Goal: Entertainment & Leisure: Consume media (video, audio)

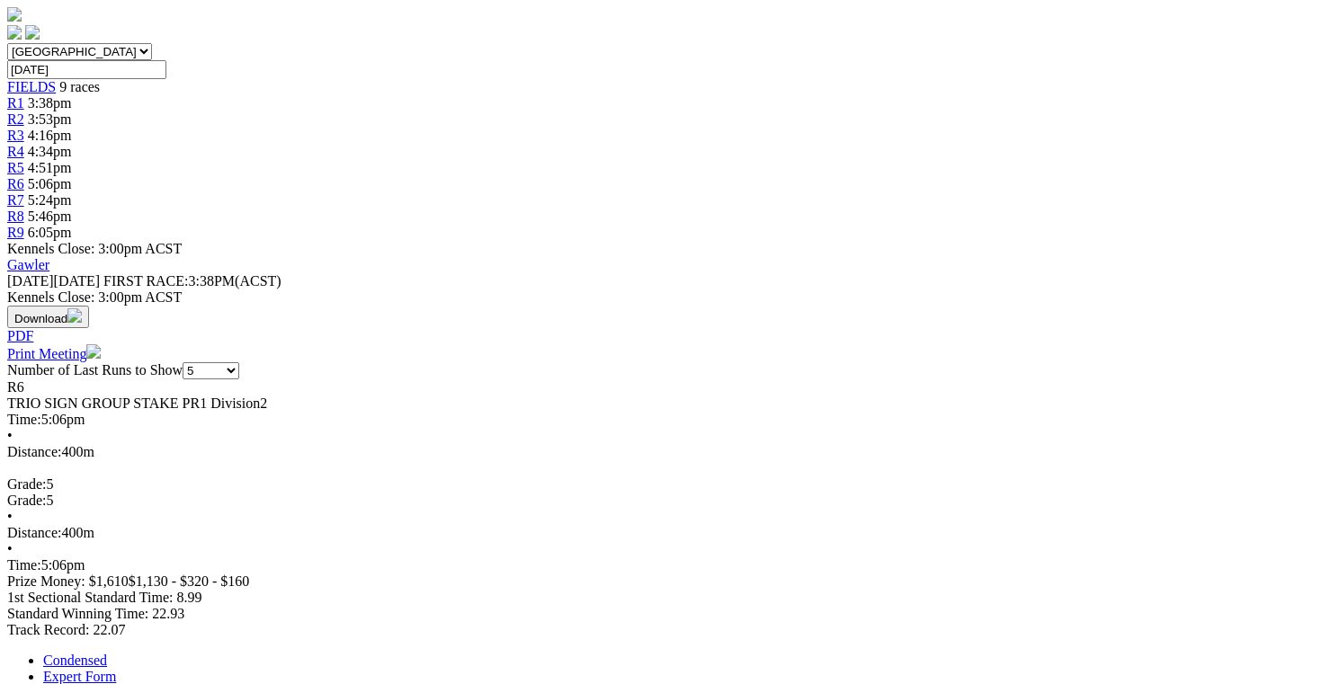
scroll to position [546, 0]
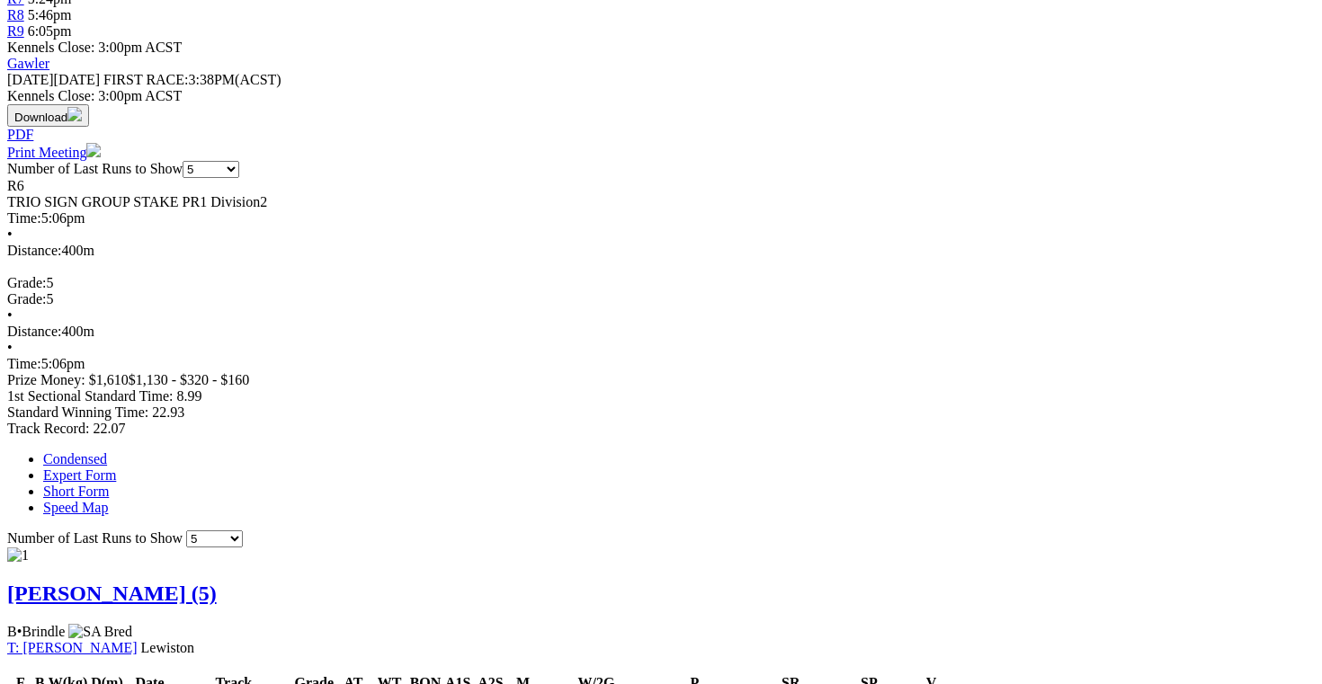
scroll to position [746, 0]
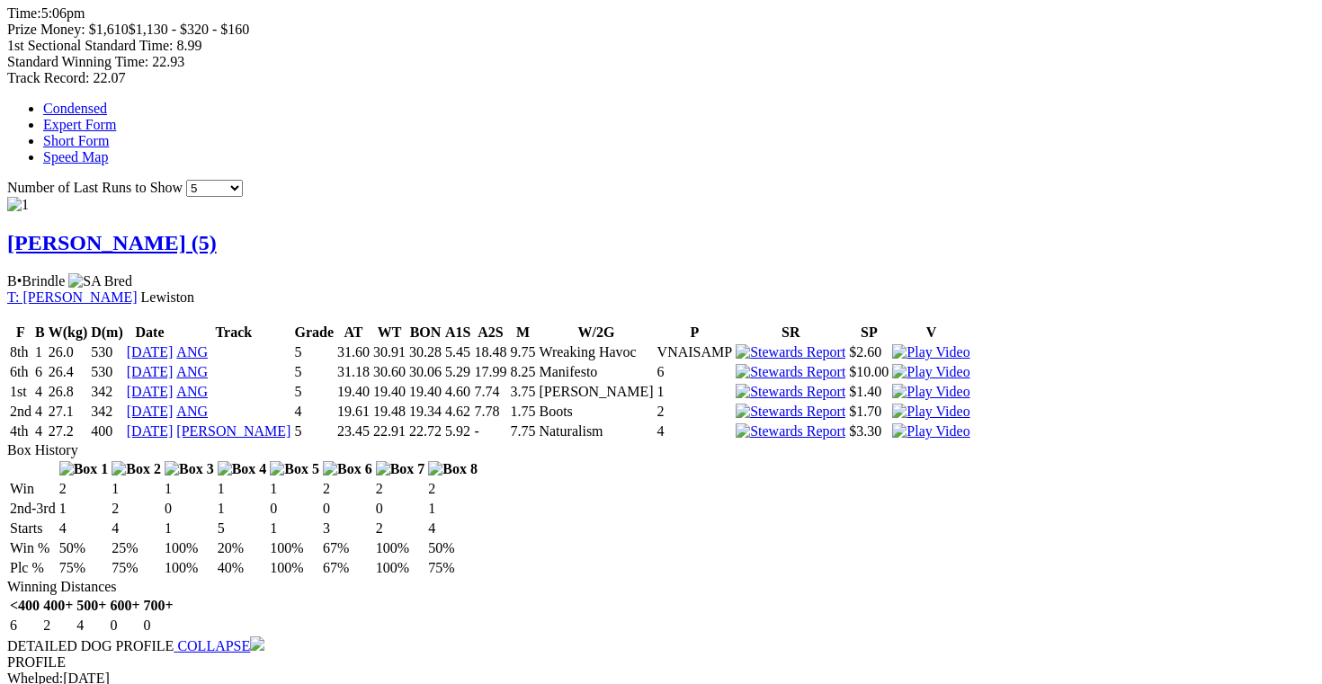
scroll to position [1098, 0]
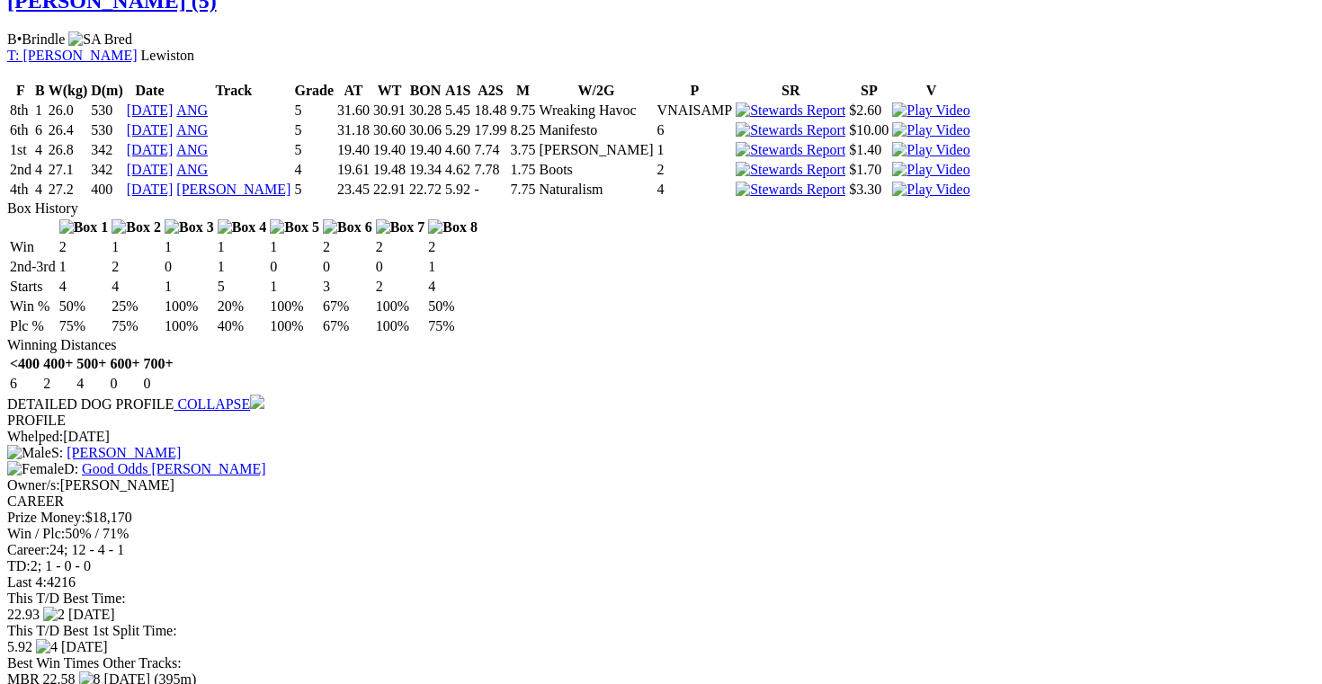
scroll to position [1338, 0]
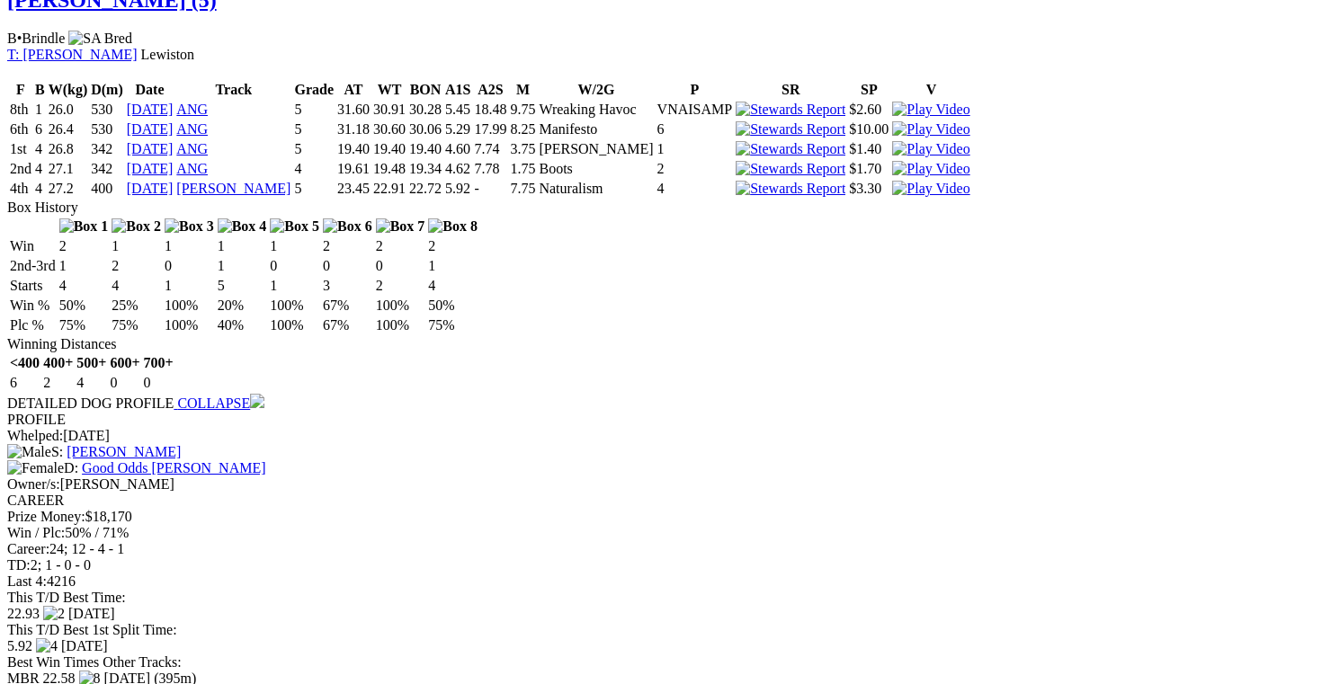
scroll to position [1667, 0]
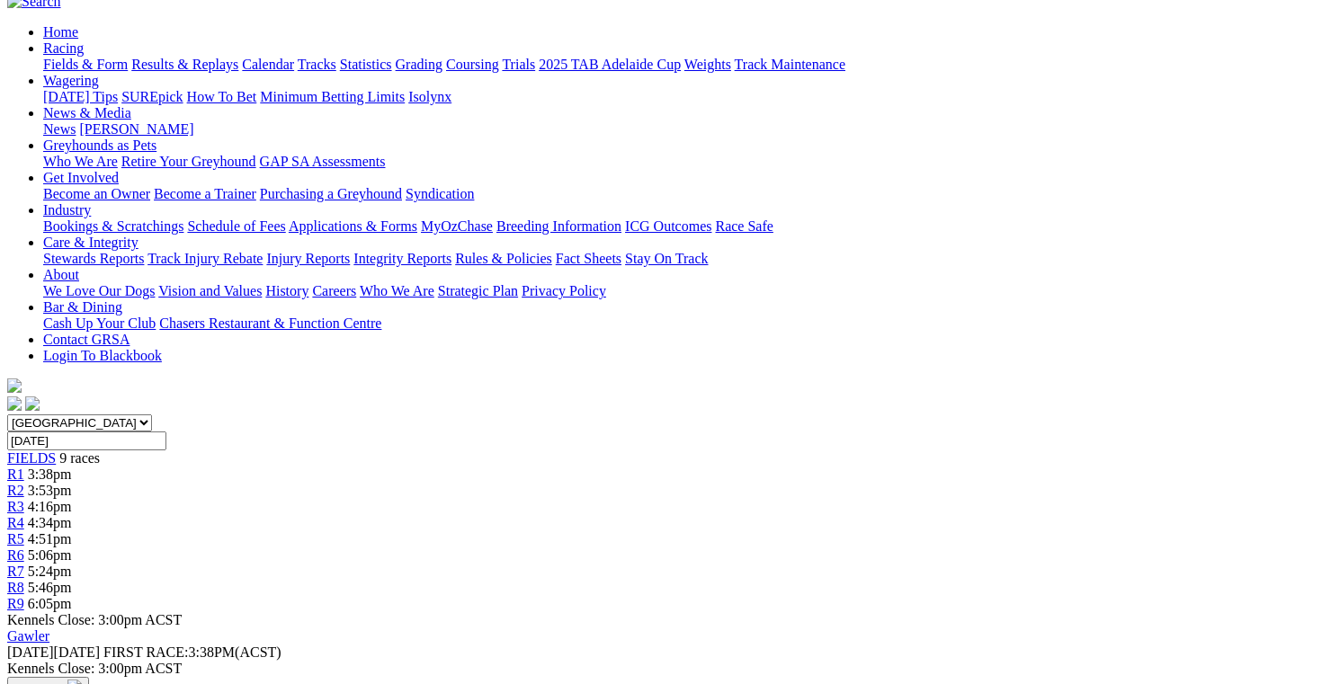
scroll to position [161, 1]
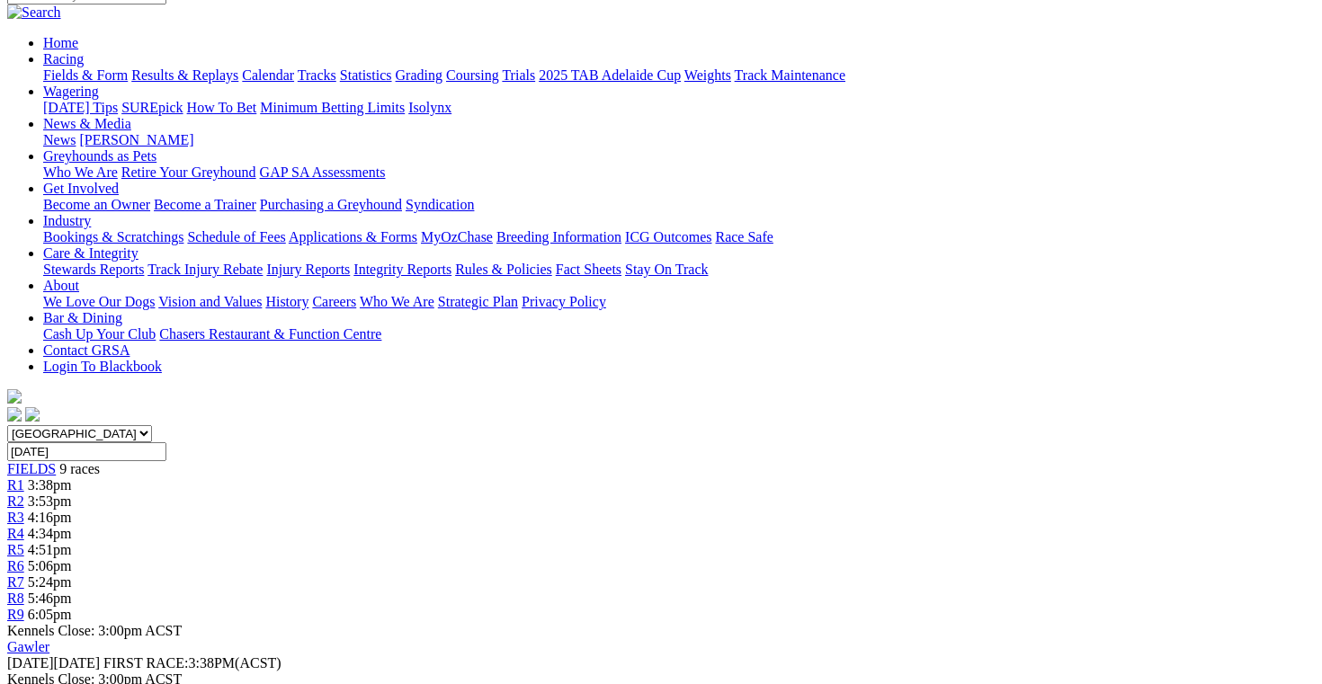
click at [885, 461] on div "FIELDS 9 races R1 3:38pm R2 3:53pm R3 4:16pm R4 4:34pm R5 4:51pm R6 5:06pm R7 5…" at bounding box center [661, 542] width 1308 height 162
click at [72, 575] on span "5:24pm" at bounding box center [50, 582] width 44 height 15
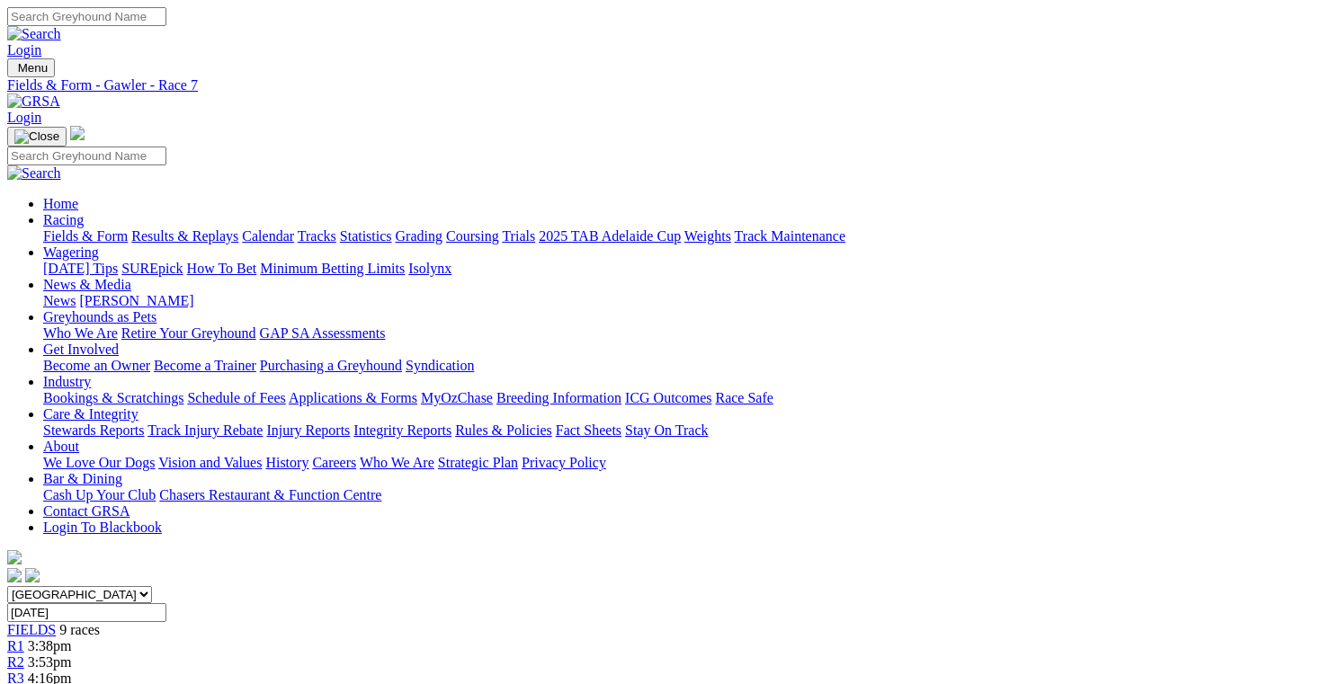
scroll to position [353, 0]
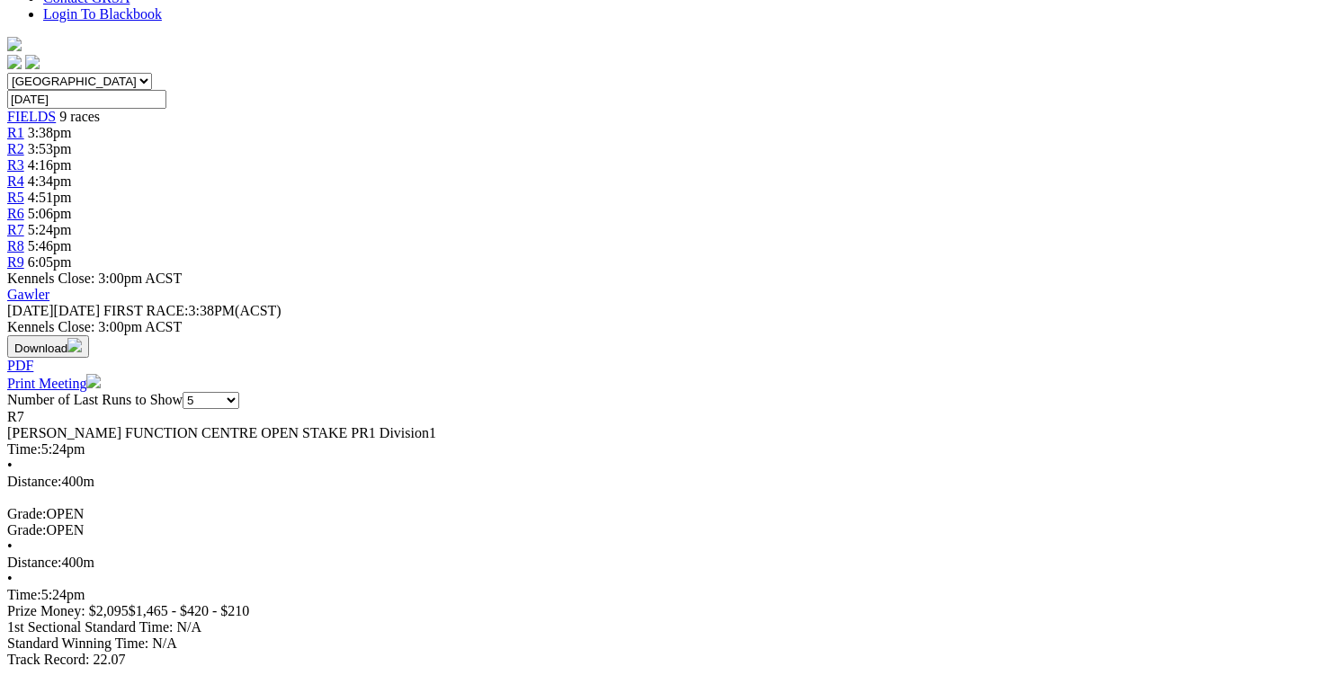
scroll to position [533, 1]
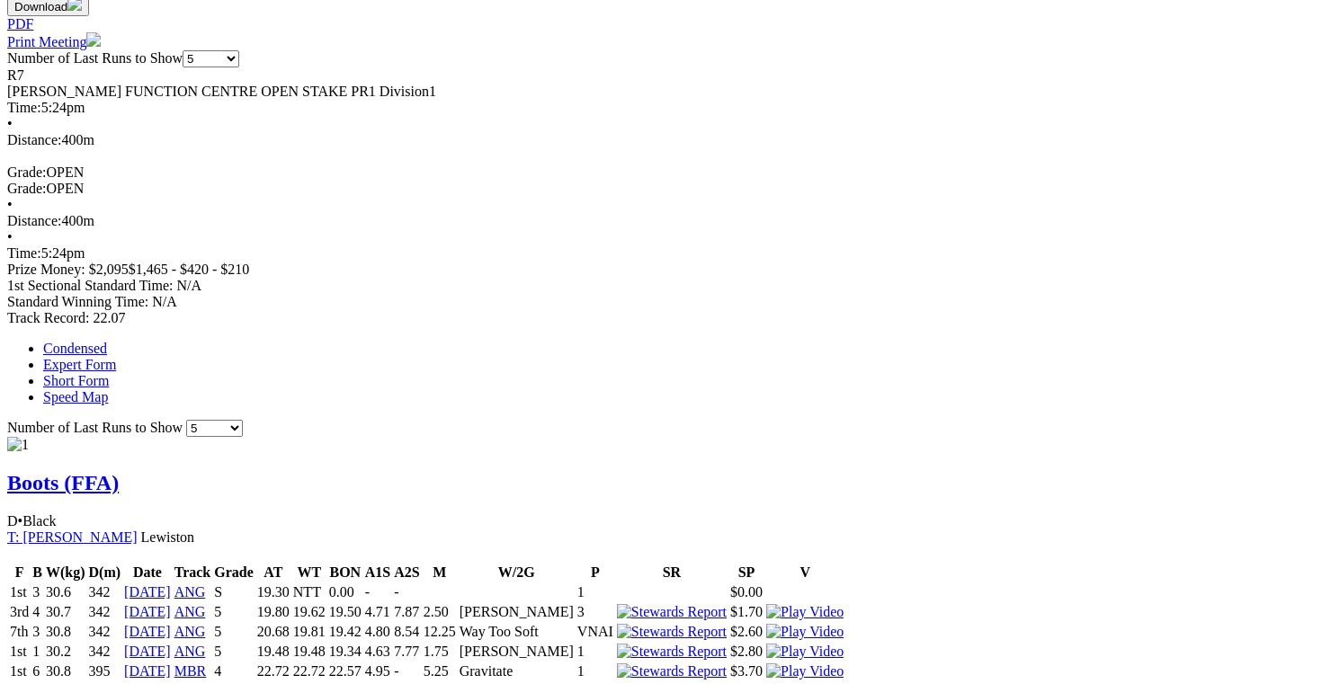
scroll to position [888, 0]
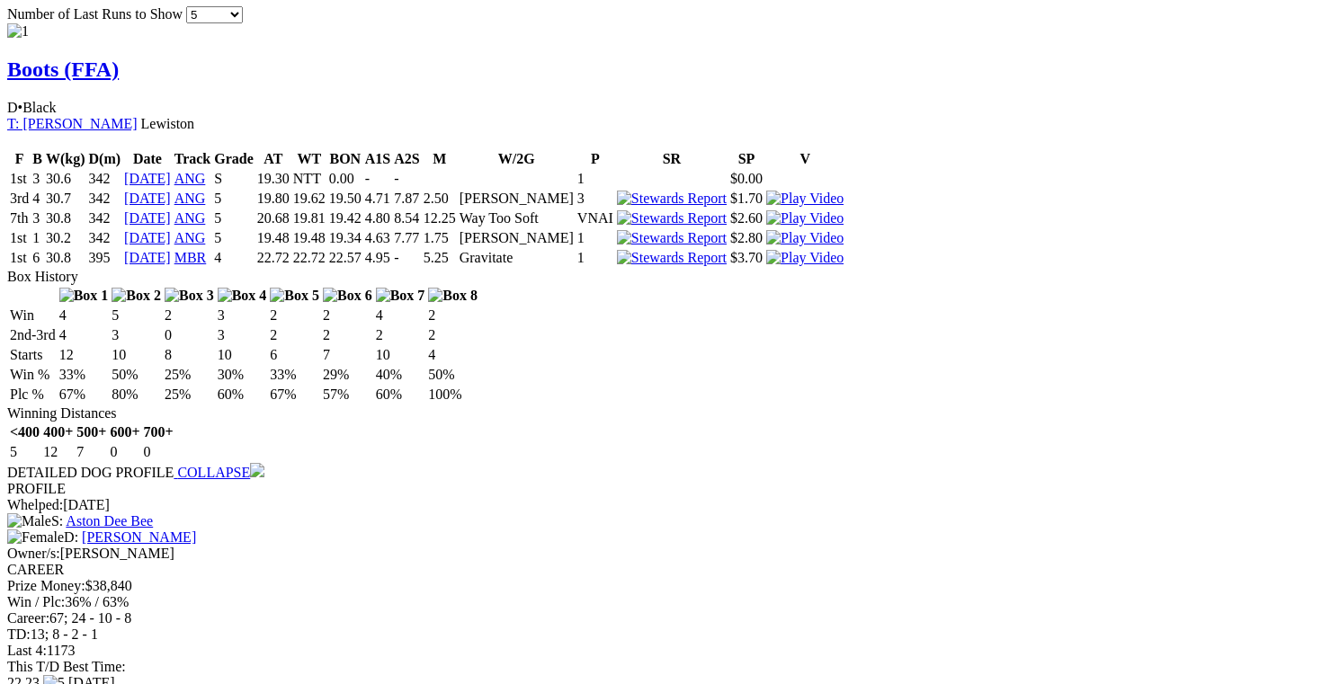
scroll to position [1273, 0]
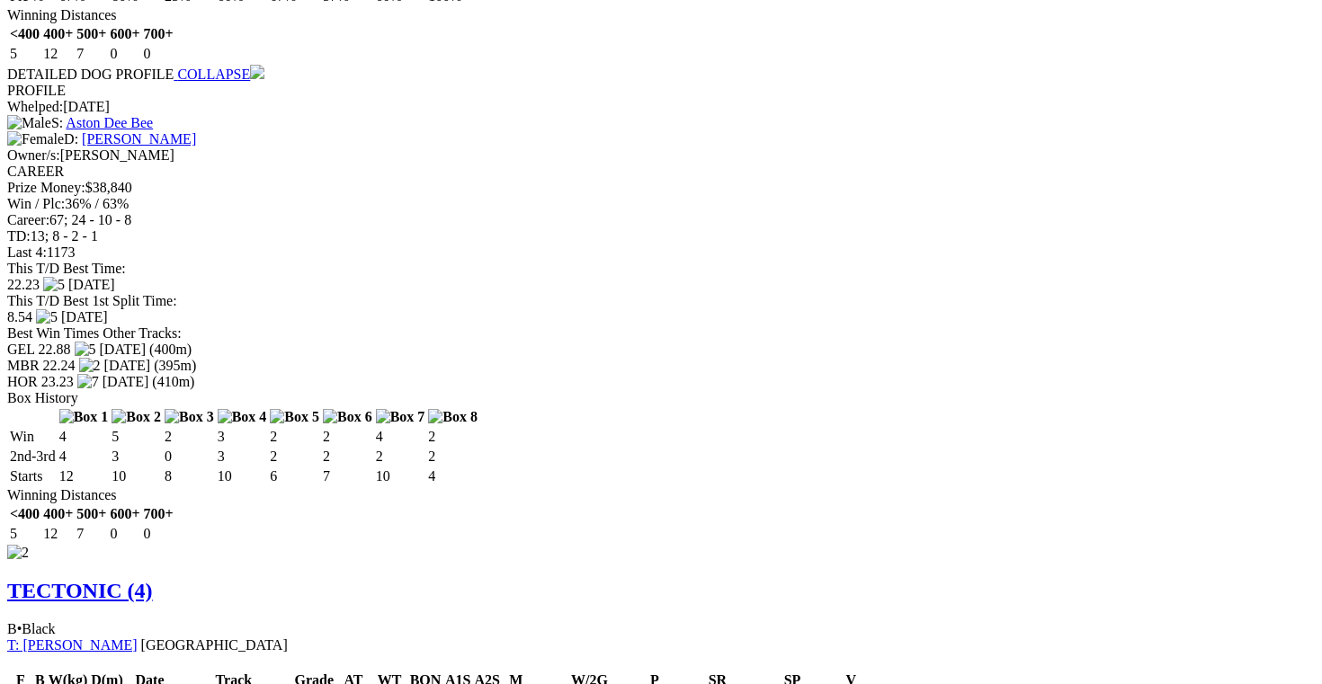
scroll to position [1716, 0]
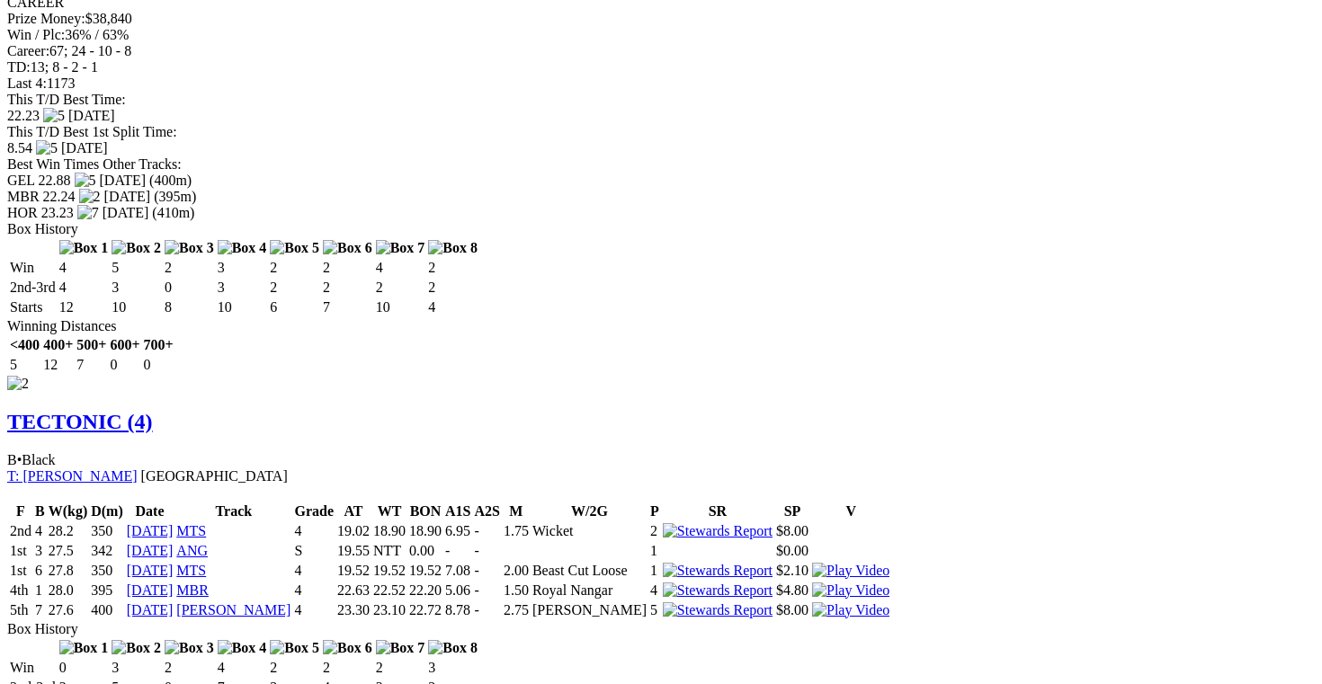
scroll to position [1837, 0]
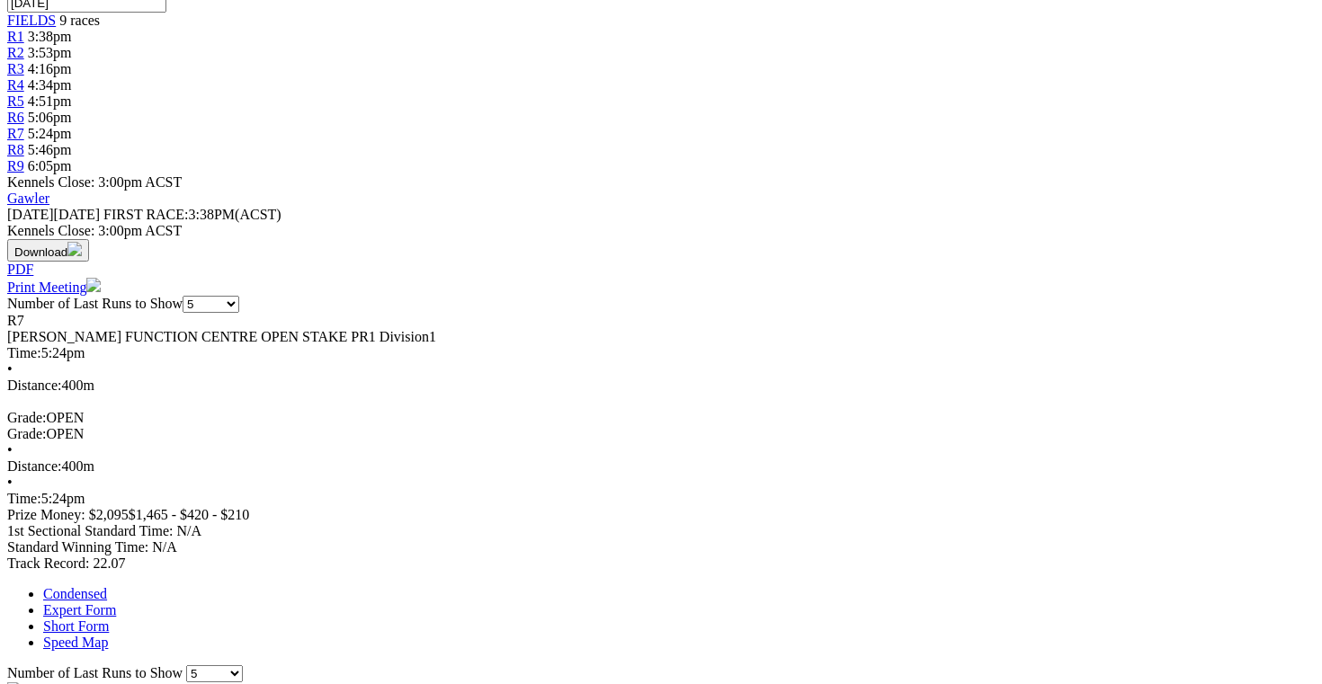
scroll to position [0, 0]
